Goal: Task Accomplishment & Management: Manage account settings

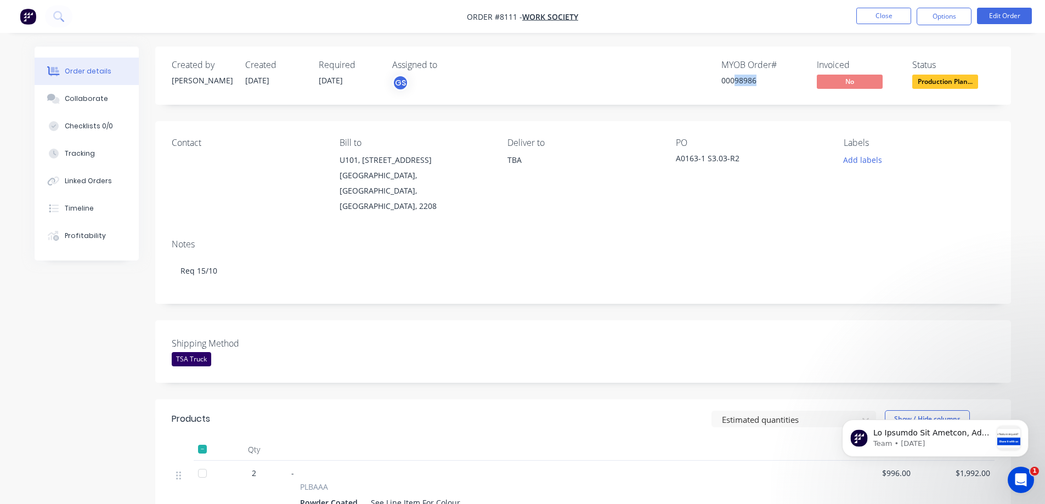
drag, startPoint x: 757, startPoint y: 81, endPoint x: 735, endPoint y: 87, distance: 22.8
click at [735, 87] on div "MYOB Order # 00098986" at bounding box center [762, 76] width 82 height 32
copy div "98986"
click at [935, 83] on span "Production Plan..." at bounding box center [945, 82] width 66 height 14
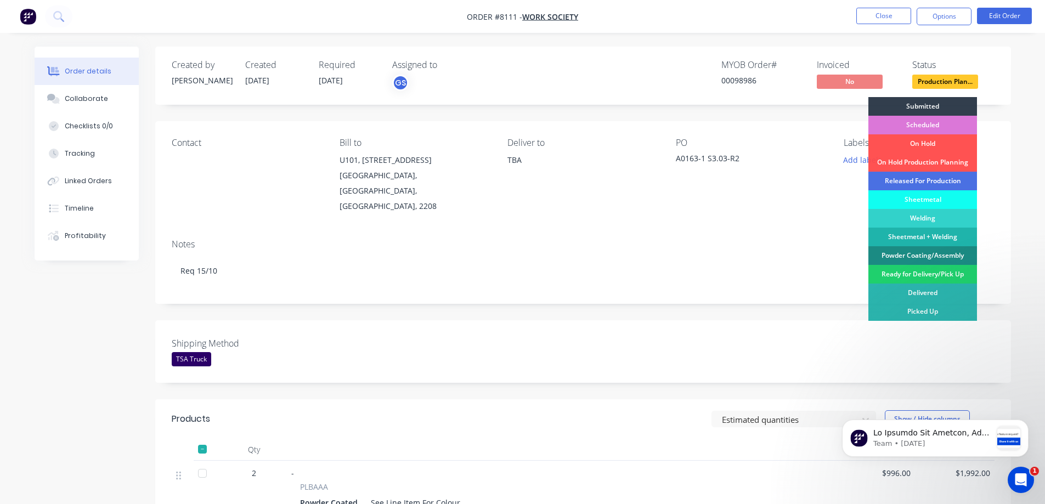
click at [908, 179] on div "Released For Production" at bounding box center [922, 181] width 109 height 19
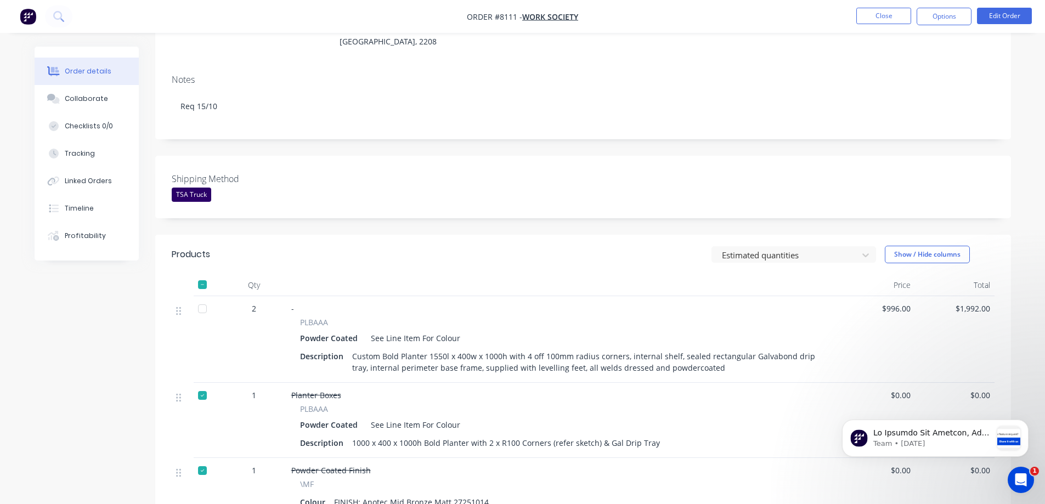
scroll to position [274, 0]
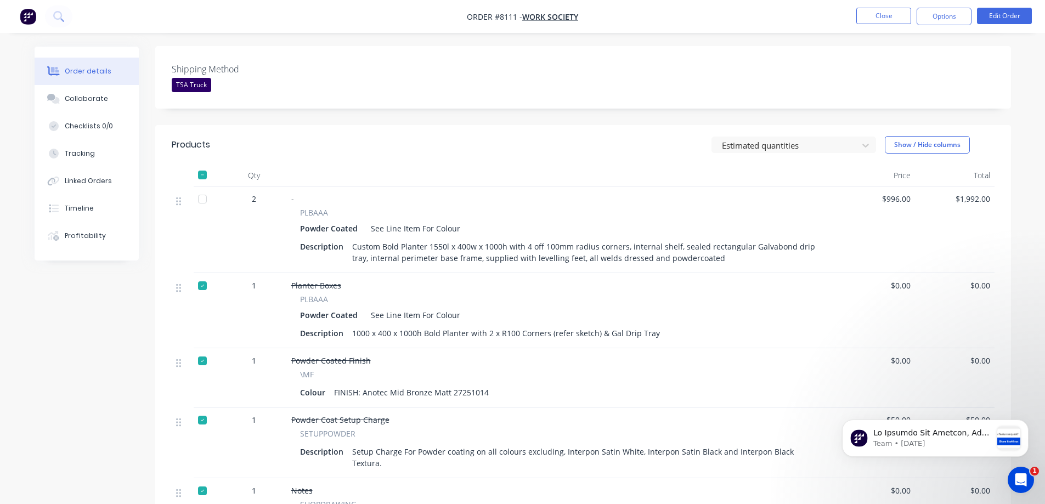
click at [201, 164] on div at bounding box center [202, 175] width 22 height 22
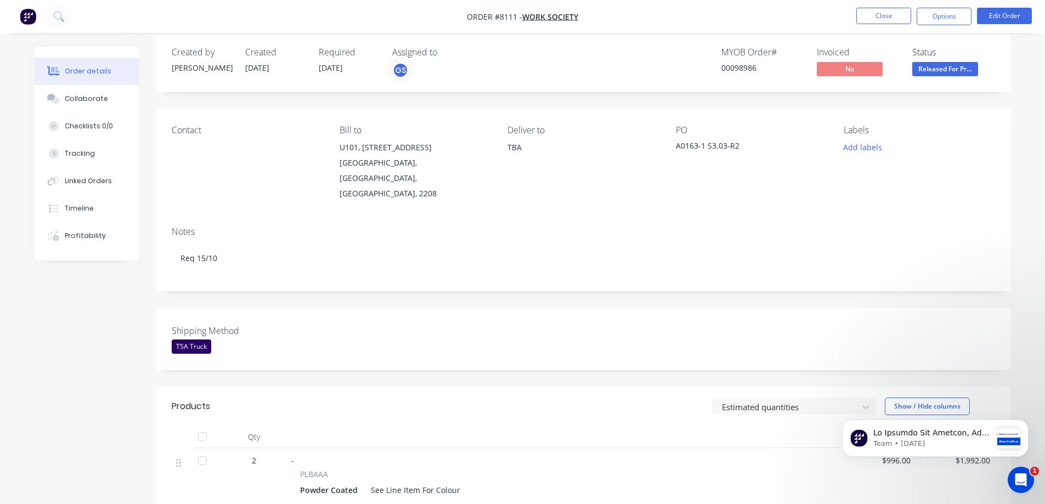
scroll to position [0, 0]
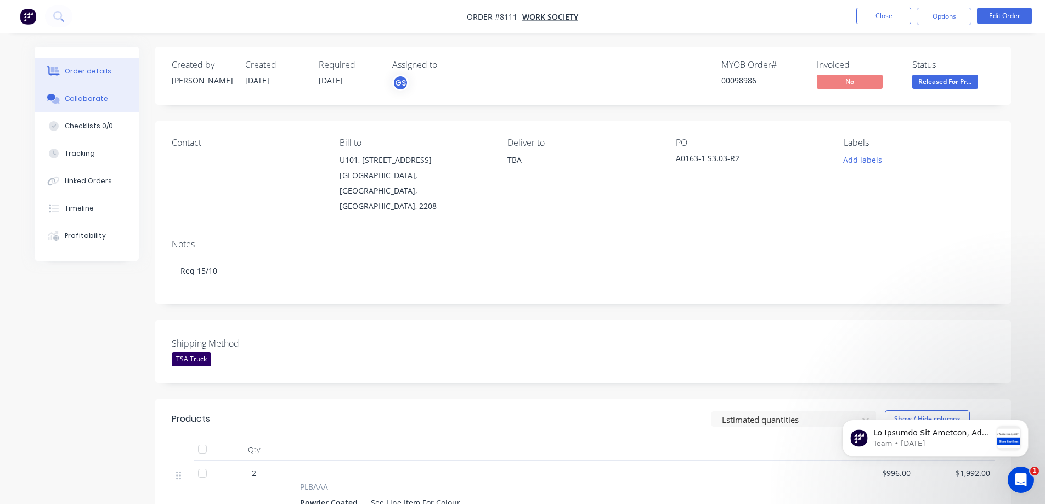
click at [94, 99] on div "Collaborate" at bounding box center [86, 99] width 43 height 10
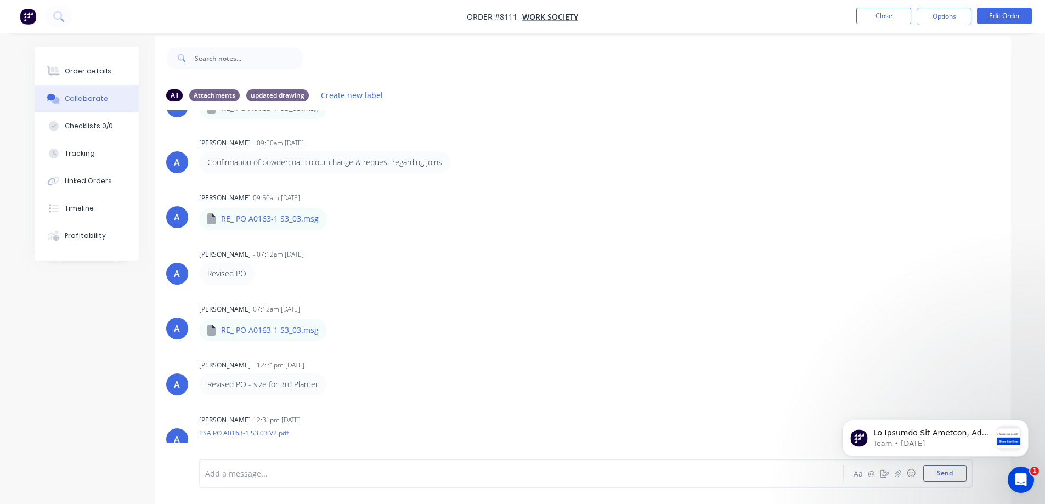
scroll to position [16, 0]
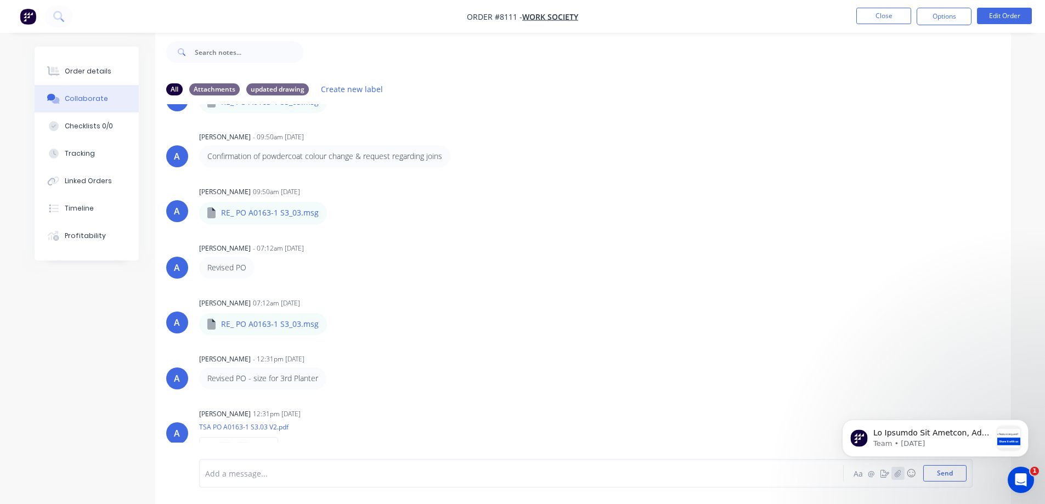
click at [897, 477] on button "button" at bounding box center [897, 473] width 13 height 13
click at [956, 476] on button "Send" at bounding box center [944, 473] width 43 height 16
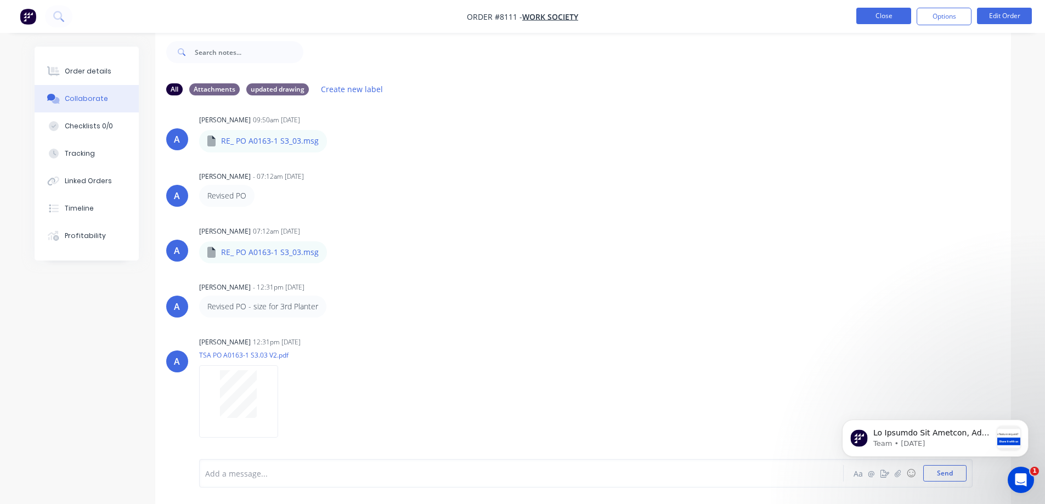
click at [873, 13] on button "Close" at bounding box center [883, 16] width 55 height 16
